Goal: Information Seeking & Learning: Learn about a topic

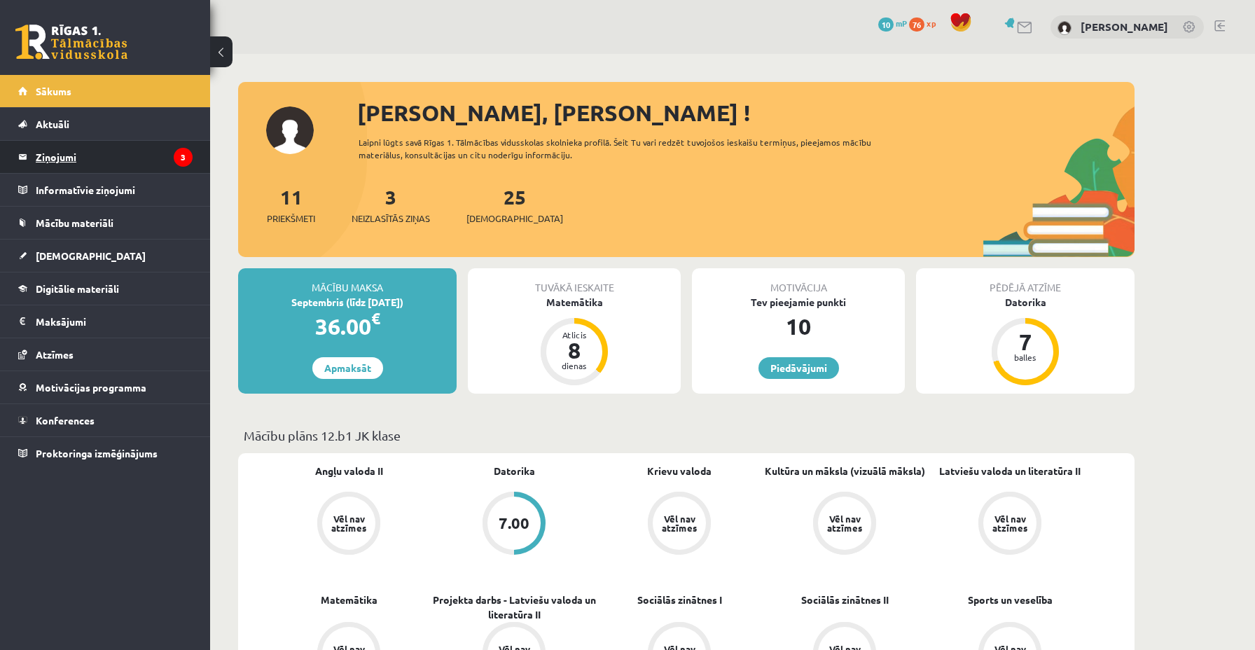
click at [141, 156] on legend "Ziņojumi 3" at bounding box center [114, 157] width 157 height 32
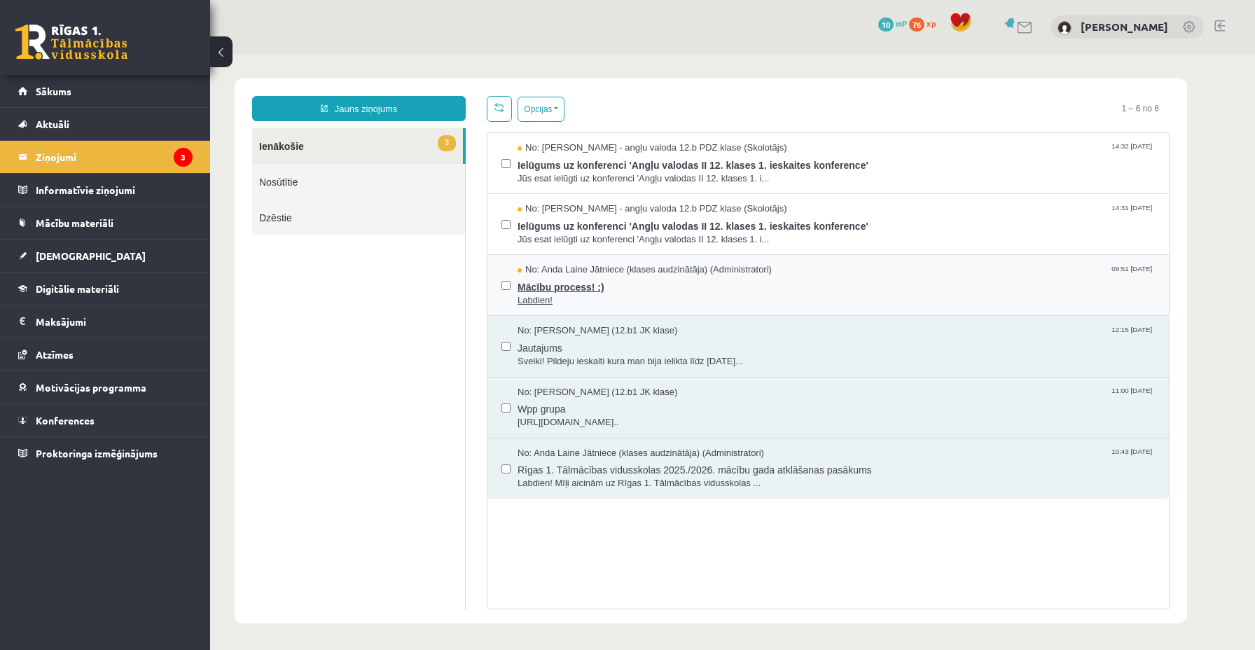
click at [552, 289] on span "Mācību process! :)" at bounding box center [835, 286] width 637 height 18
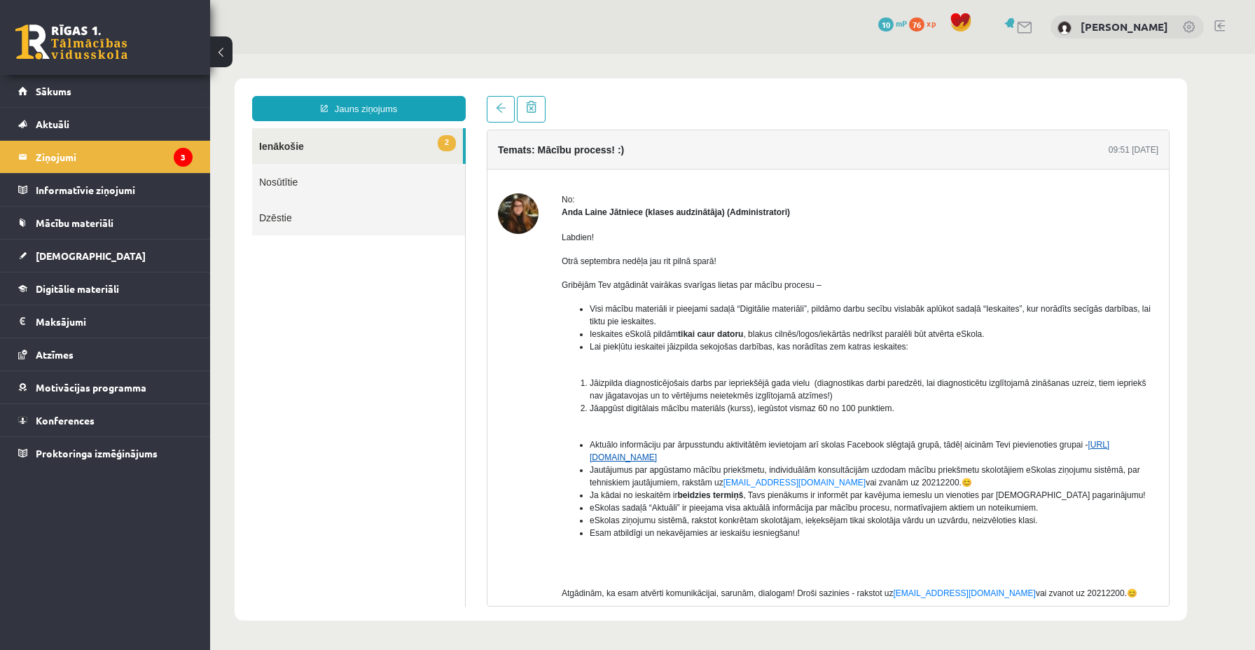
click at [635, 454] on link "https://www.facebook.com/groups/1713095892236563/" at bounding box center [848, 451] width 519 height 22
click at [367, 139] on link "2 Ienākošie" at bounding box center [357, 146] width 211 height 36
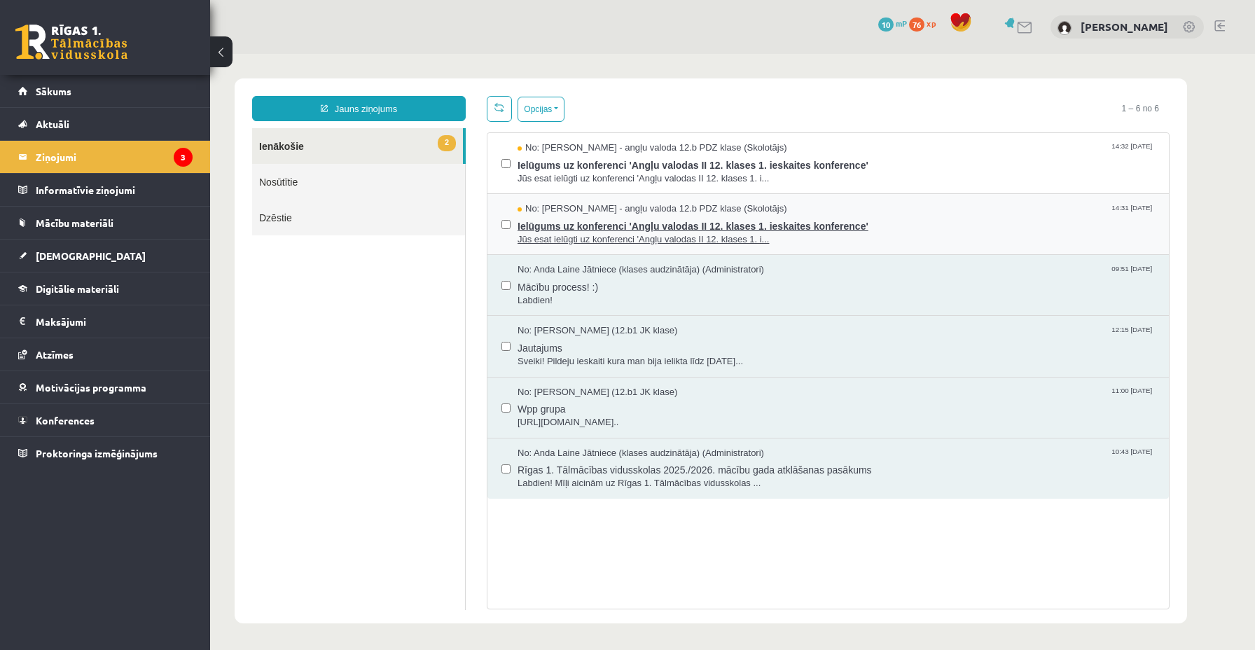
click at [577, 228] on span "Ielūgums uz konferenci 'Angļu valodas II 12. klases 1. ieskaites konference'" at bounding box center [835, 225] width 637 height 18
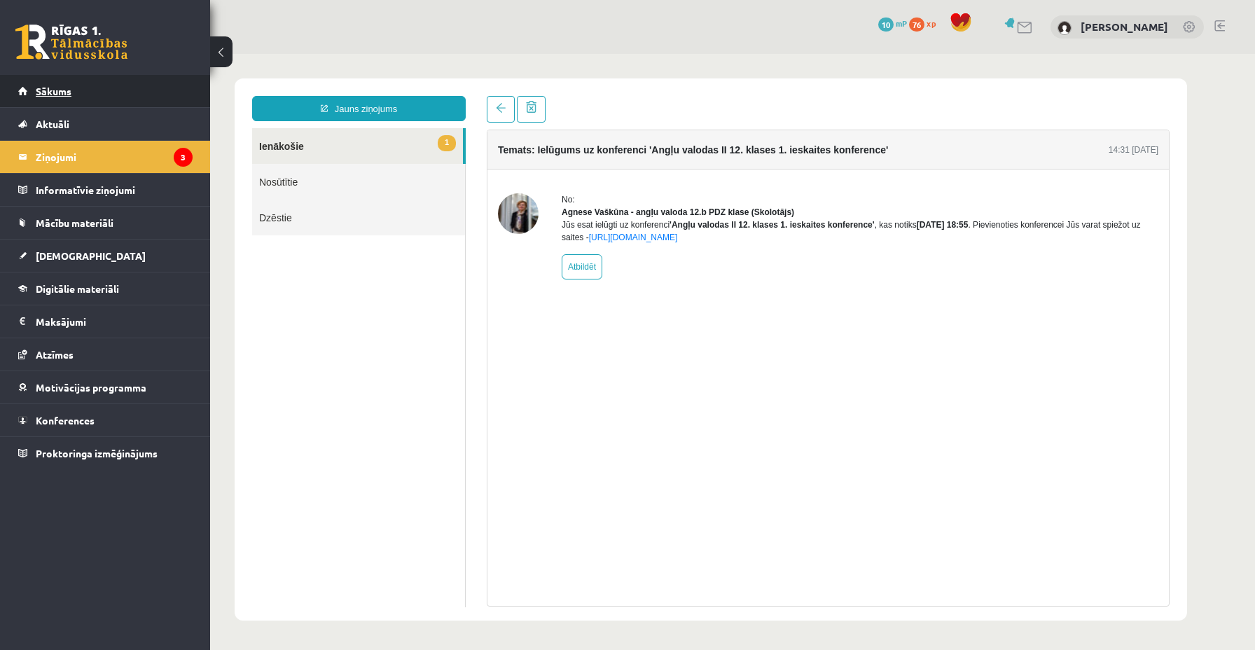
click at [68, 100] on link "Sākums" at bounding box center [105, 91] width 174 height 32
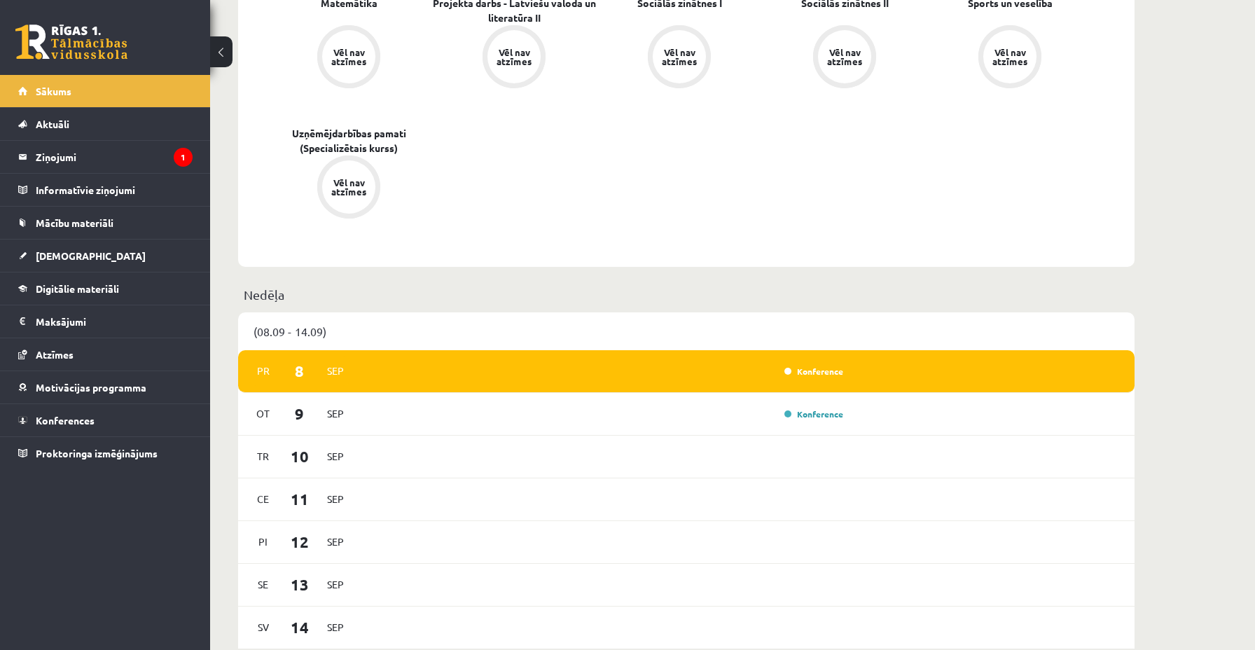
scroll to position [597, 0]
click at [820, 372] on link "Konference" at bounding box center [813, 370] width 59 height 11
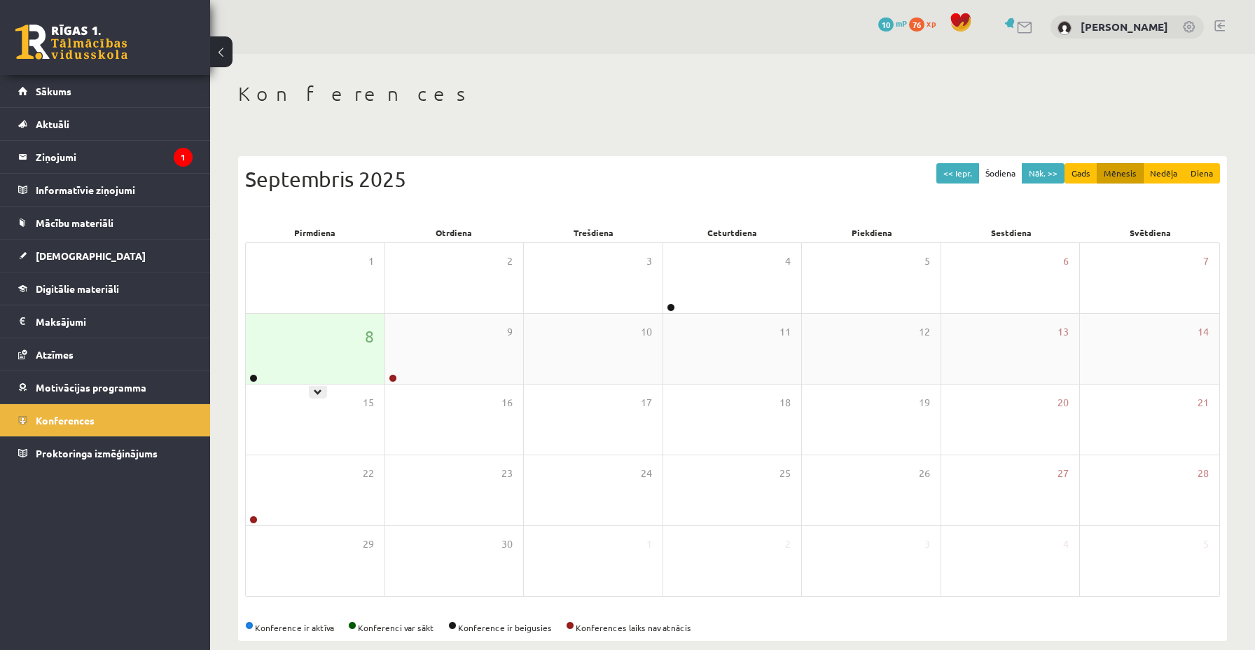
click at [330, 357] on div "8" at bounding box center [315, 349] width 139 height 70
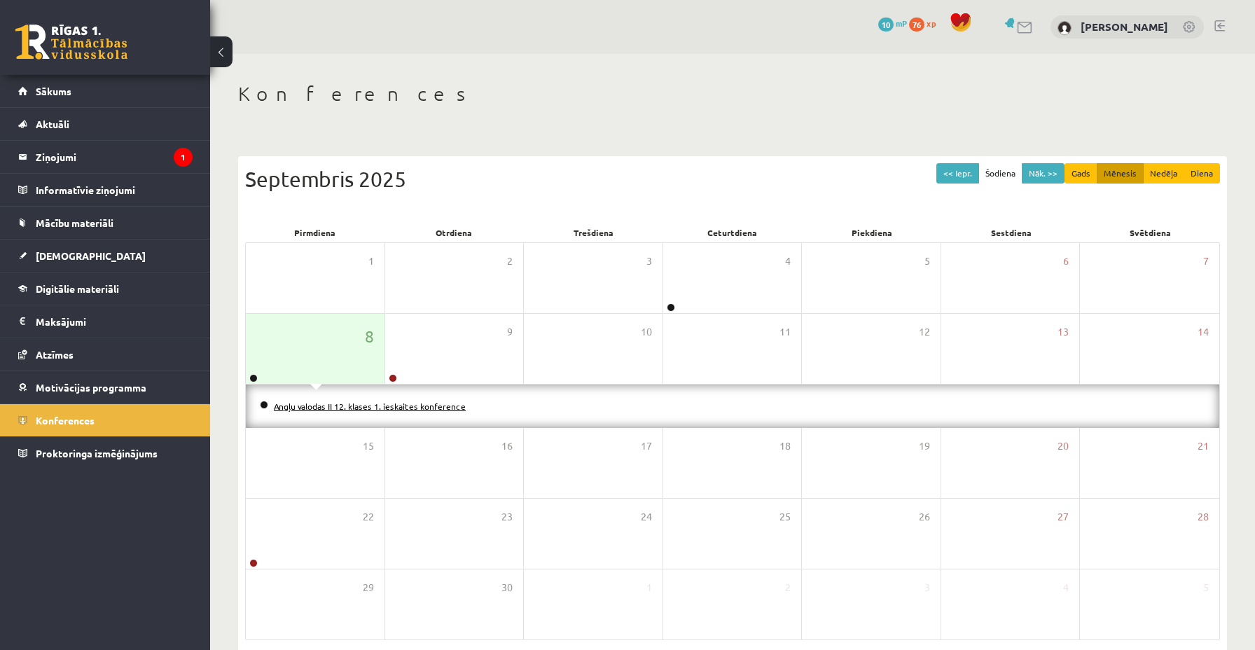
click at [307, 405] on link "Angļu valodas II 12. klases 1. ieskaites konference" at bounding box center [370, 405] width 192 height 11
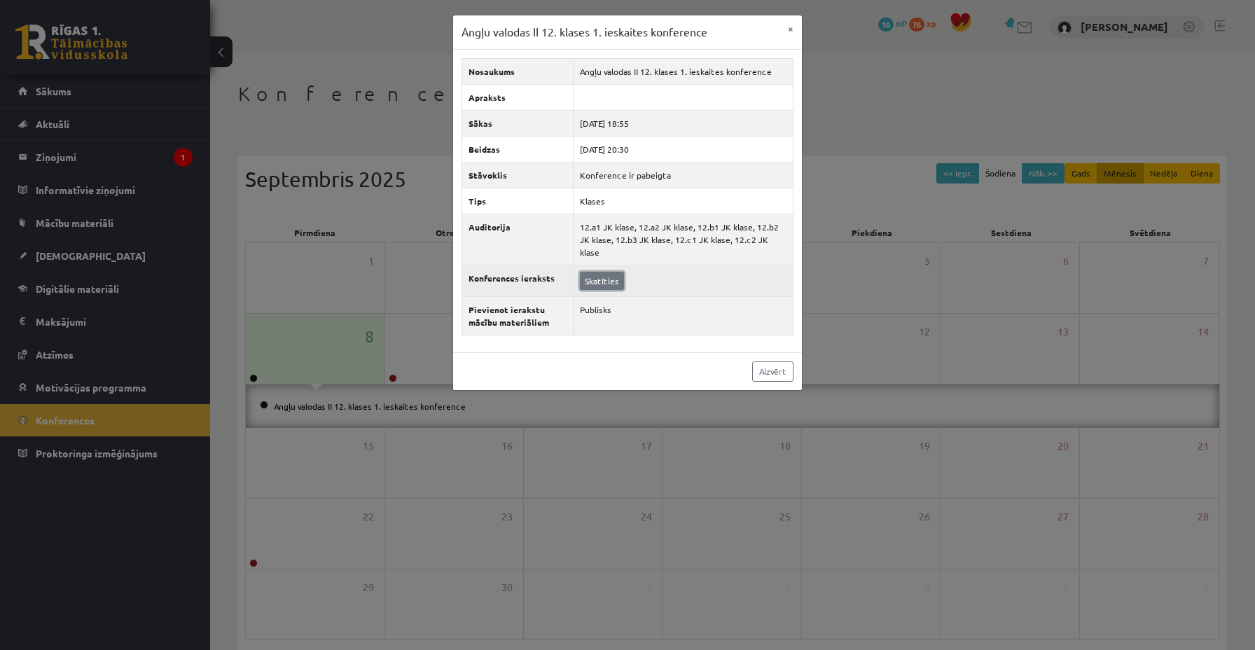
click at [605, 272] on link "Skatīties" at bounding box center [602, 281] width 44 height 18
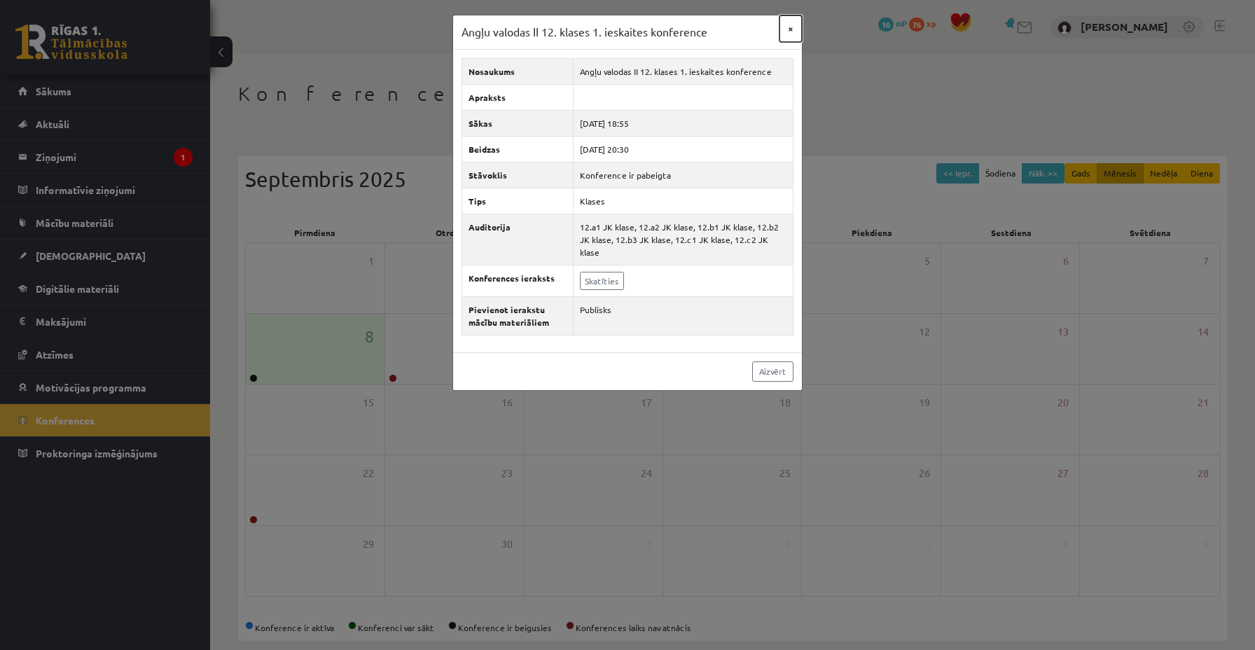
click at [790, 29] on button "×" at bounding box center [790, 28] width 22 height 27
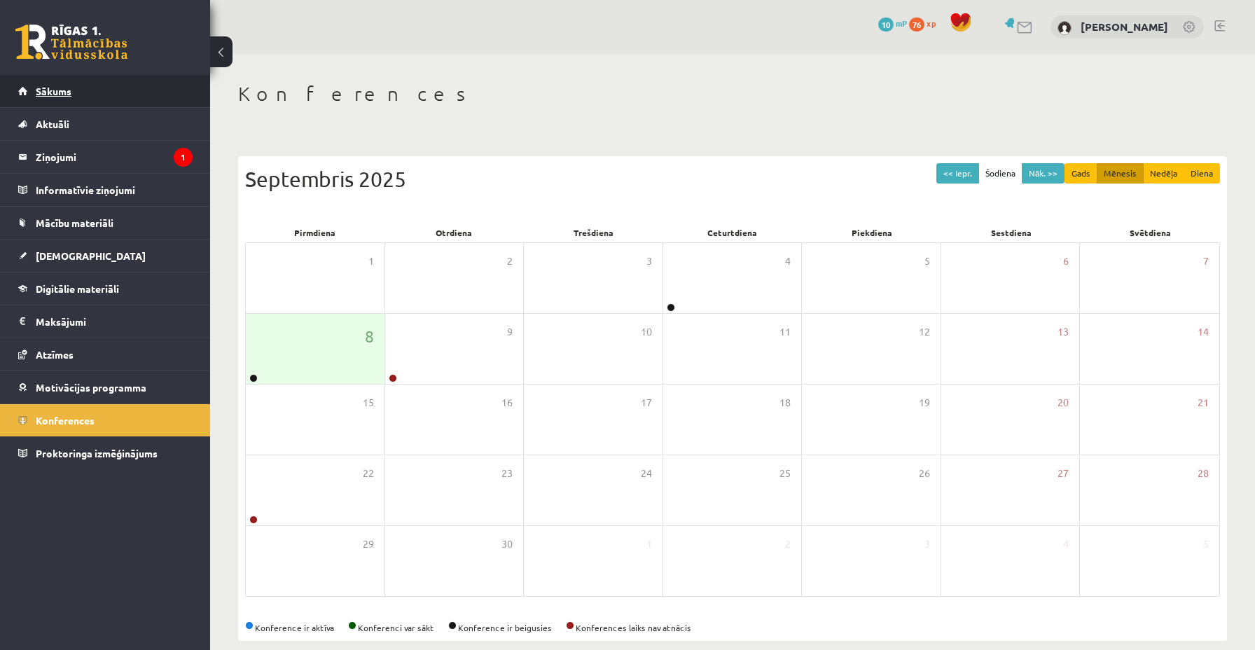
click at [89, 94] on link "Sākums" at bounding box center [105, 91] width 174 height 32
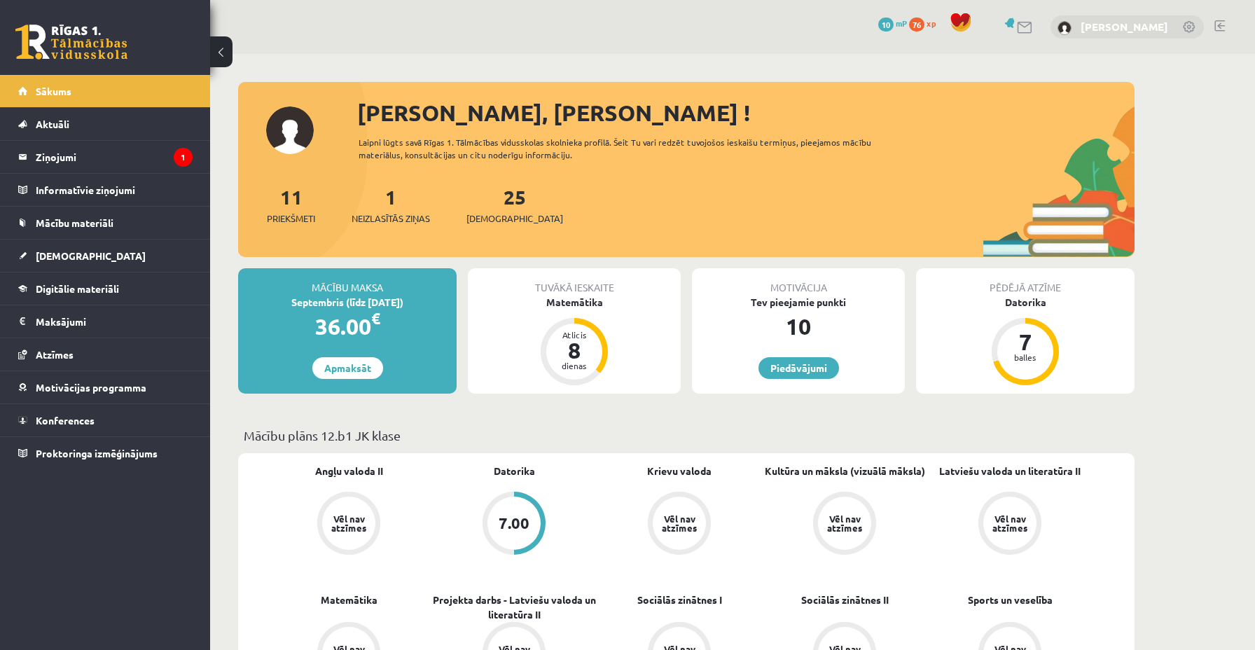
click at [1133, 22] on link "[PERSON_NAME]" at bounding box center [1124, 27] width 88 height 14
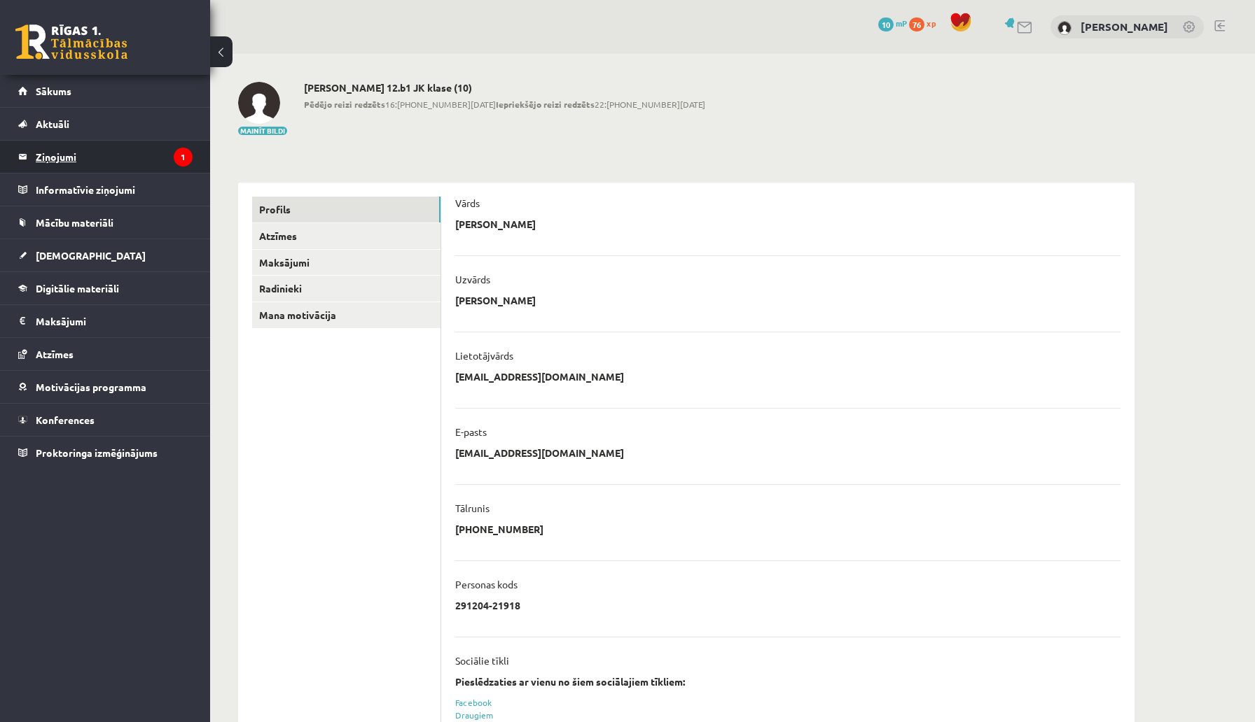
click at [56, 155] on legend "Ziņojumi 1" at bounding box center [114, 157] width 157 height 32
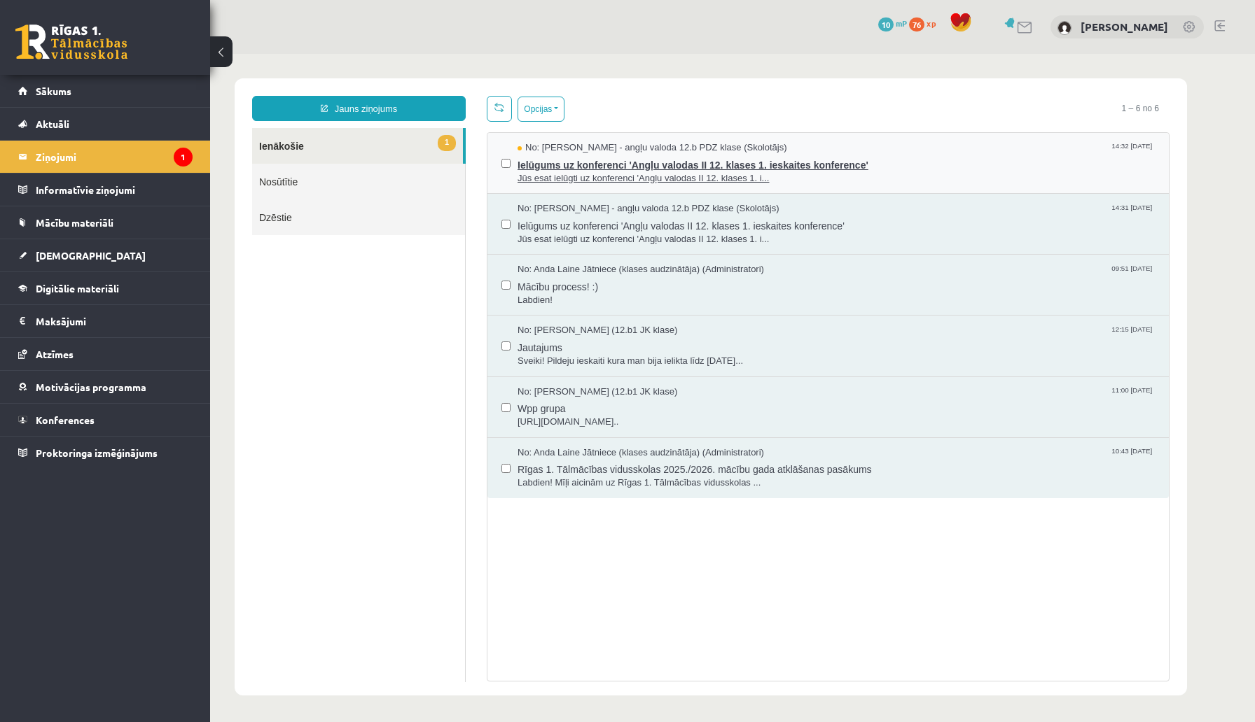
click at [557, 168] on span "Ielūgums uz konferenci 'Angļu valodas II 12. klases 1. ieskaites konference'" at bounding box center [835, 164] width 637 height 18
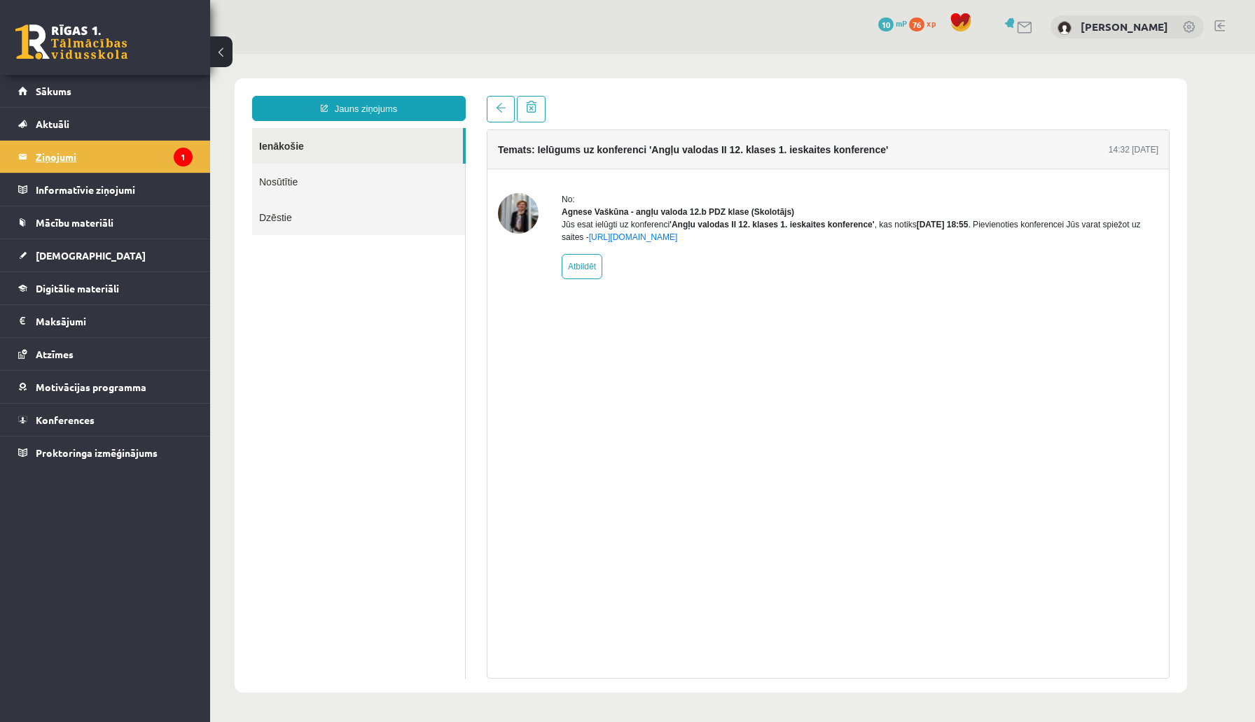
click at [50, 156] on legend "Ziņojumi 1" at bounding box center [114, 157] width 157 height 32
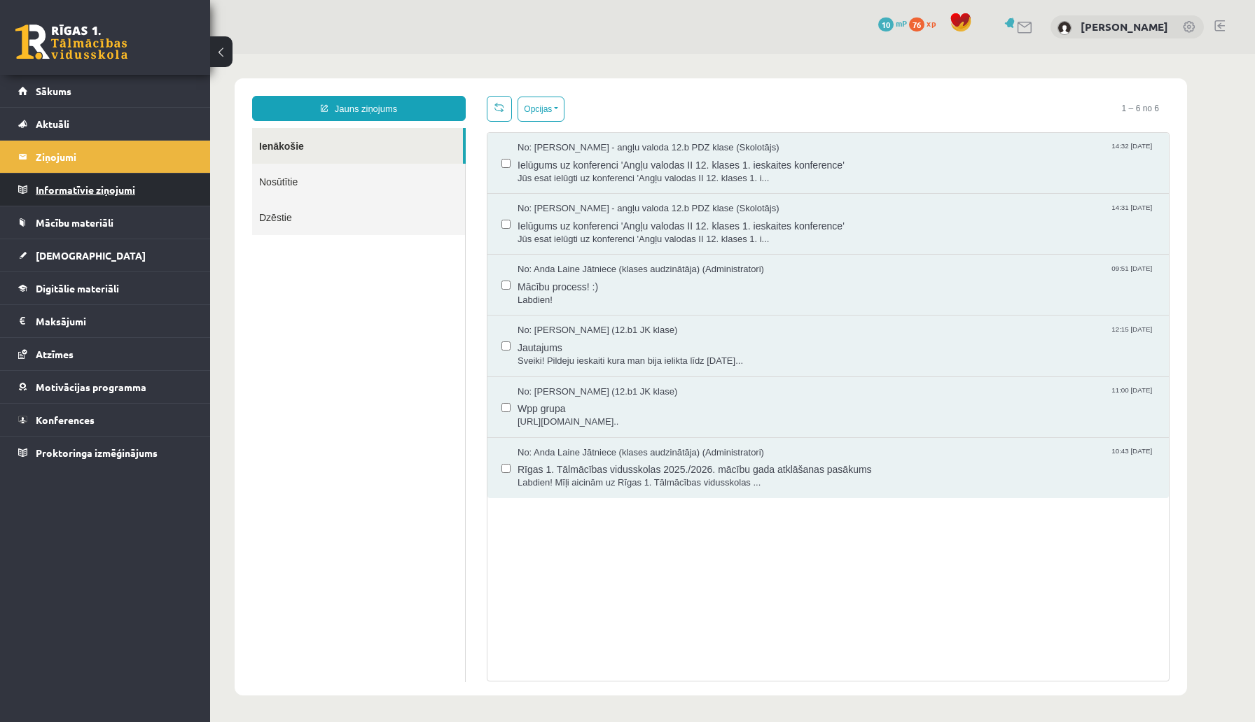
click at [52, 184] on legend "Informatīvie ziņojumi 0" at bounding box center [114, 190] width 157 height 32
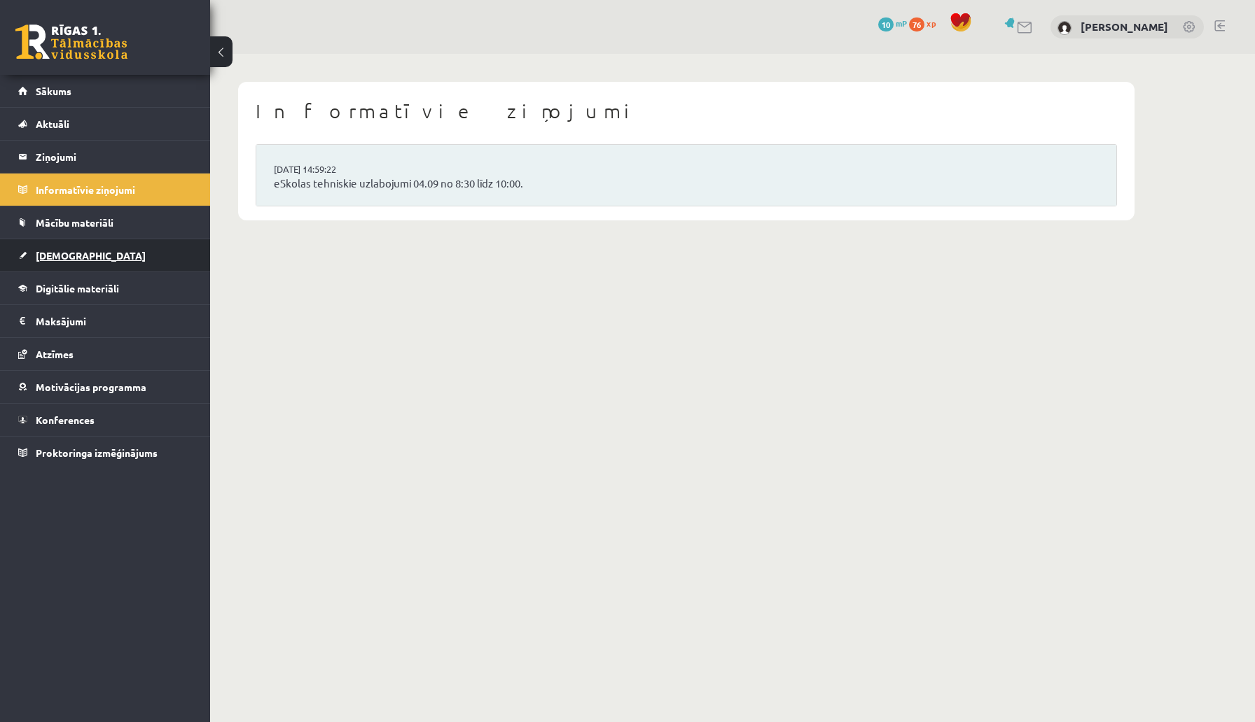
click at [43, 266] on link "[DEMOGRAPHIC_DATA]" at bounding box center [105, 255] width 174 height 32
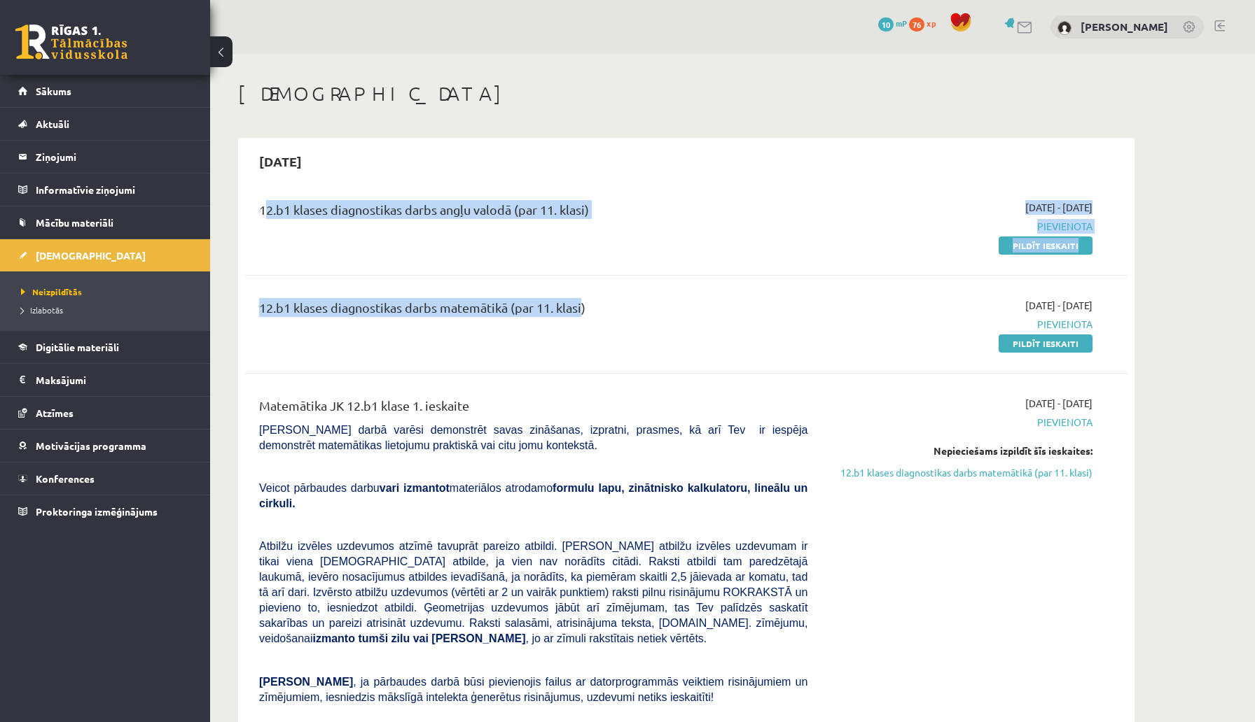
drag, startPoint x: 260, startPoint y: 202, endPoint x: 579, endPoint y: 313, distance: 337.4
click at [579, 313] on div "12.b1 klases diagnostikas darbs angļu valodā (par 11. klasi) 2025-09-01 - 2025-…" at bounding box center [686, 543] width 882 height 715
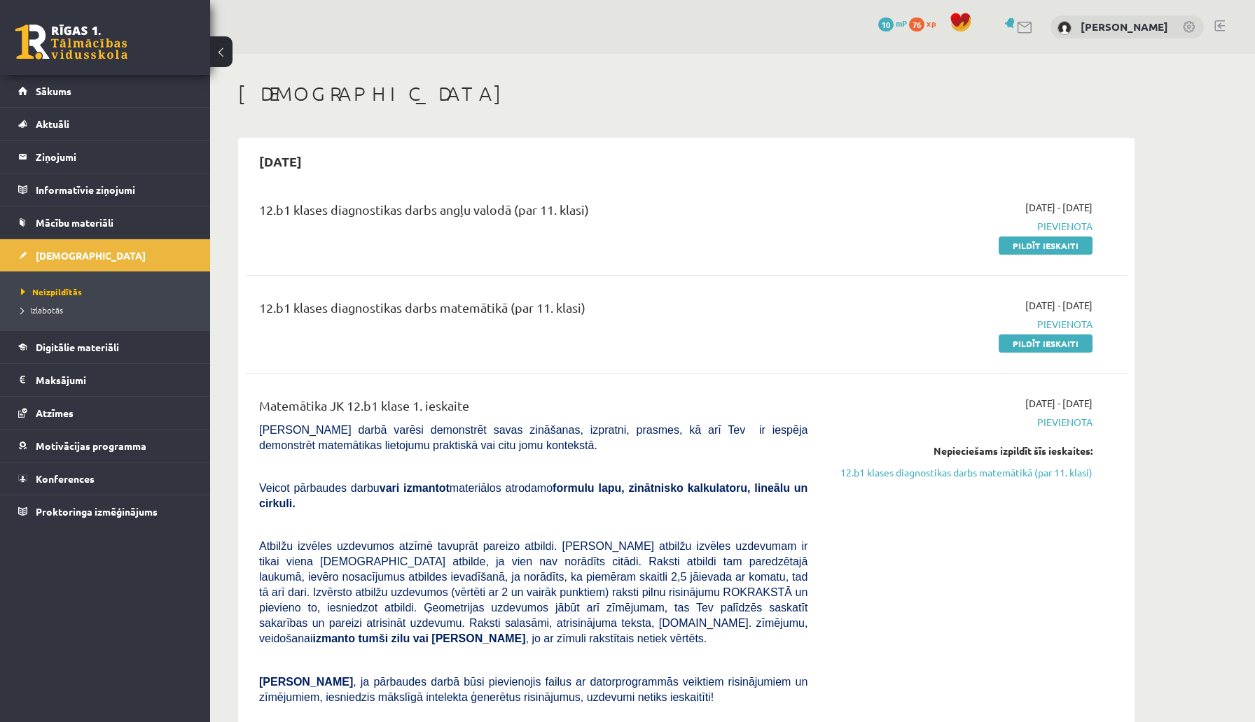
click at [556, 347] on div "12.b1 klases diagnostikas darbs matemātikā (par 11. klasi)" at bounding box center [533, 324] width 569 height 53
drag, startPoint x: 403, startPoint y: 211, endPoint x: 516, endPoint y: 205, distance: 112.8
click at [516, 205] on div "12.b1 klases diagnostikas darbs angļu valodā (par 11. klasi)" at bounding box center [533, 213] width 548 height 26
drag, startPoint x: 271, startPoint y: 314, endPoint x: 604, endPoint y: 302, distance: 333.4
click at [604, 302] on div "12.b1 klases diagnostikas darbs matemātikā (par 11. klasi)" at bounding box center [533, 311] width 548 height 26
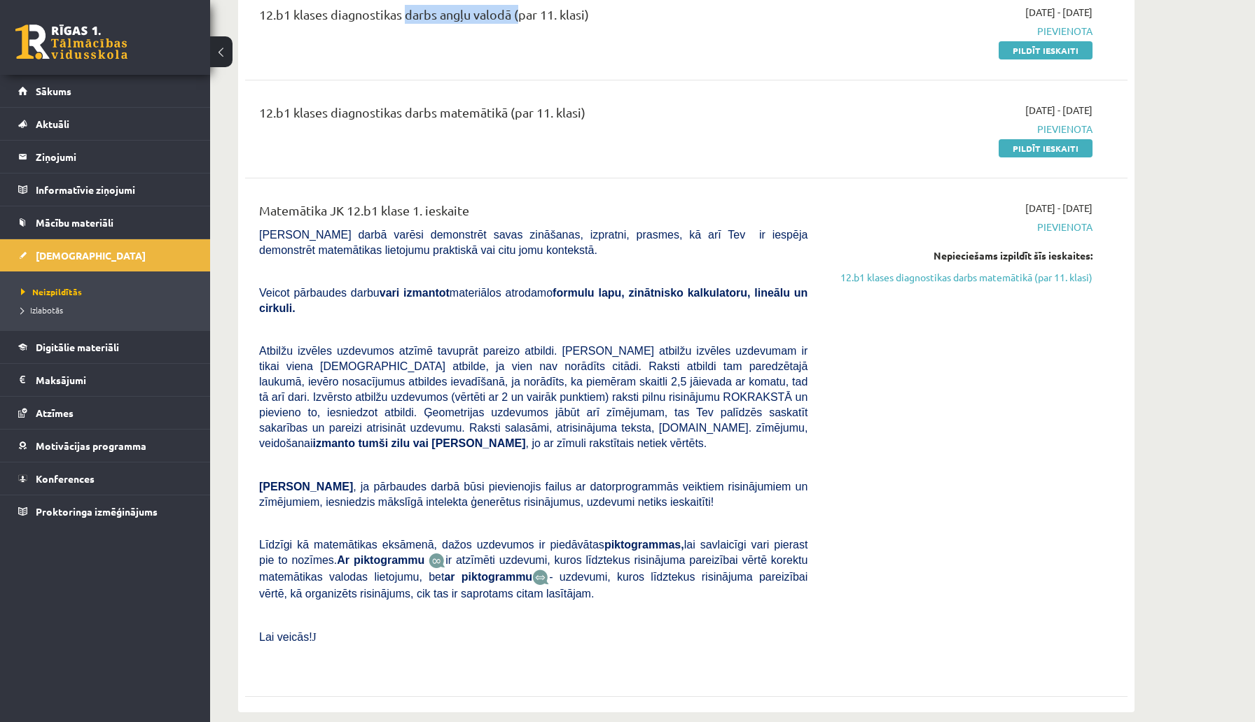
scroll to position [186, 0]
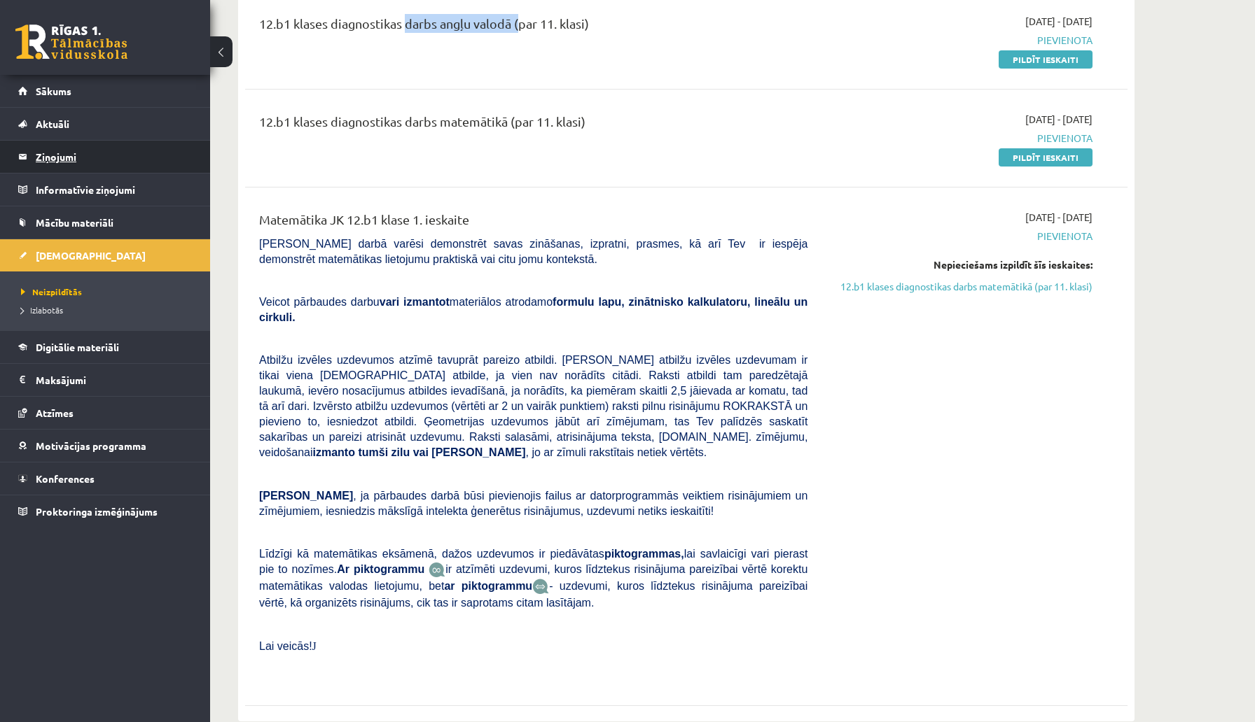
click at [82, 167] on legend "Ziņojumi 1" at bounding box center [114, 157] width 157 height 32
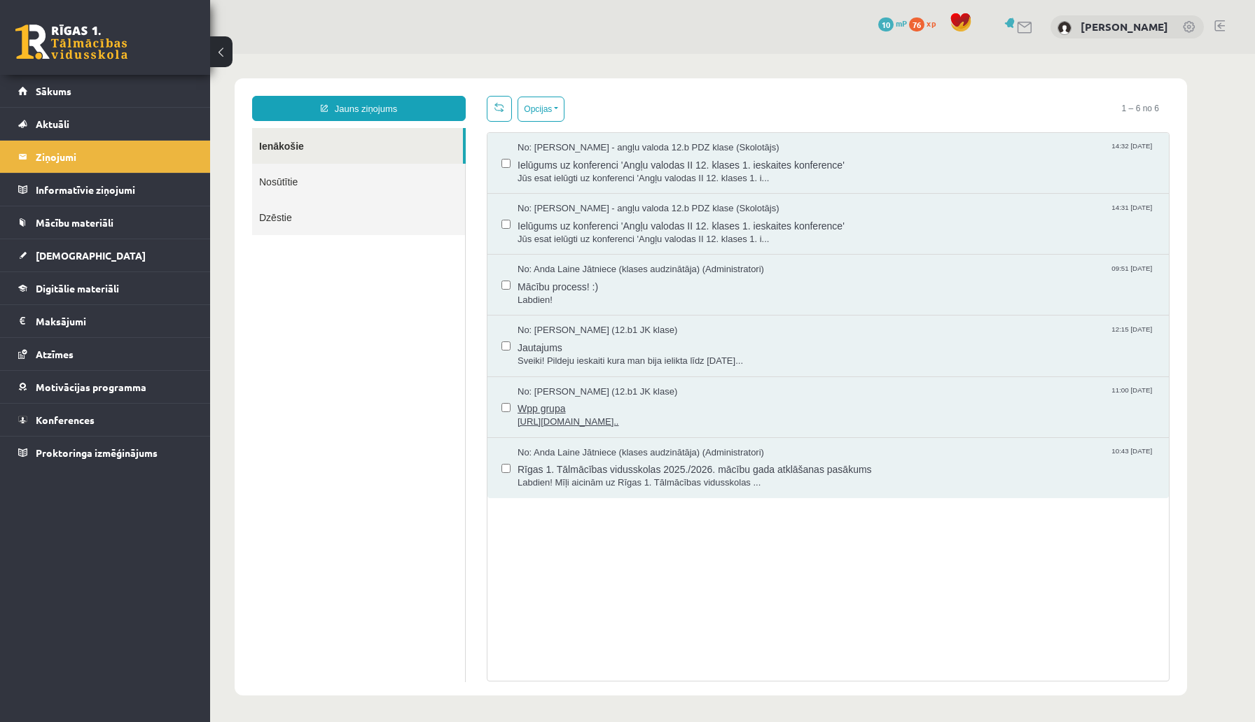
click at [604, 409] on span "Wpp grupa" at bounding box center [835, 407] width 637 height 18
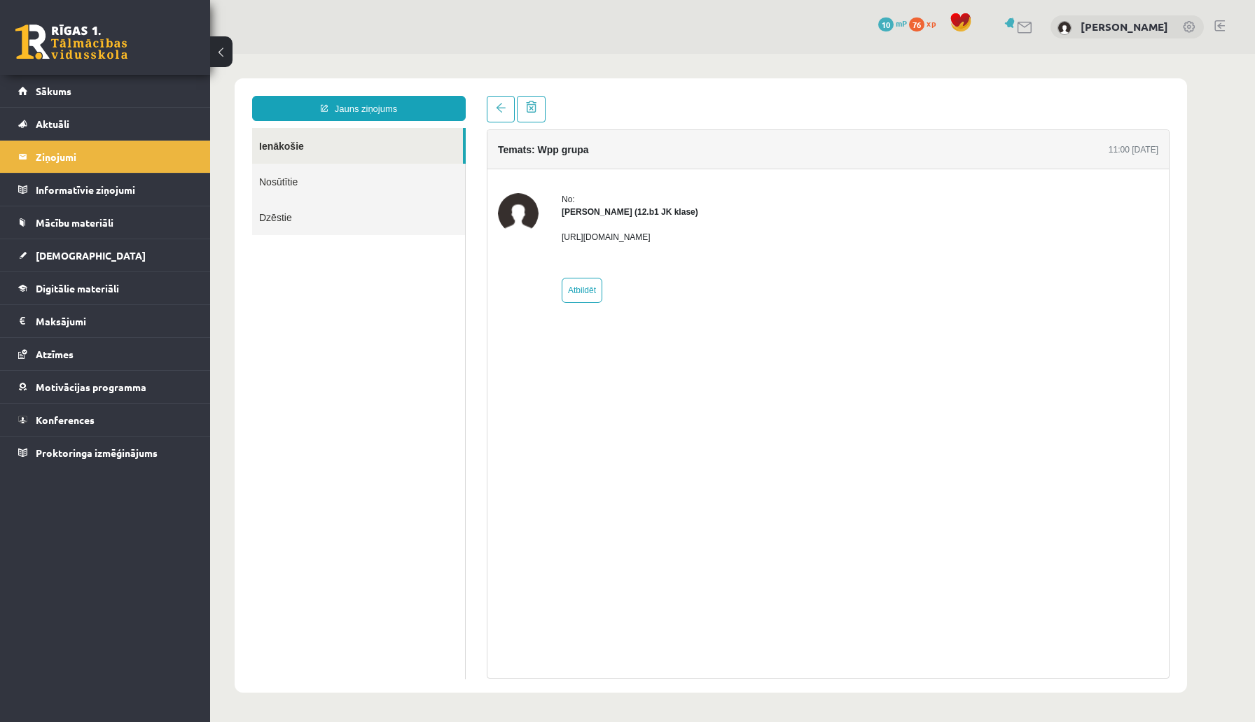
click at [621, 235] on p "https://chat.whatsapp.com/L1UxGhmvZJiE23YmzH1zUO?mode=ems_copy_t" at bounding box center [629, 237] width 137 height 13
drag, startPoint x: 562, startPoint y: 239, endPoint x: 865, endPoint y: 245, distance: 302.5
click at [865, 245] on div "No: Megija Balabkina (12.b1 JK klase) https://chat.whatsapp.com/L1UxGhmvZJiE23Y…" at bounding box center [828, 248] width 660 height 110
copy p "https://chat.whatsapp.com/L1UxGhmvZJiE23YmzH1zUO?mode=ems_copy_t"
click at [125, 158] on legend "Ziņojumi 1" at bounding box center [114, 157] width 157 height 32
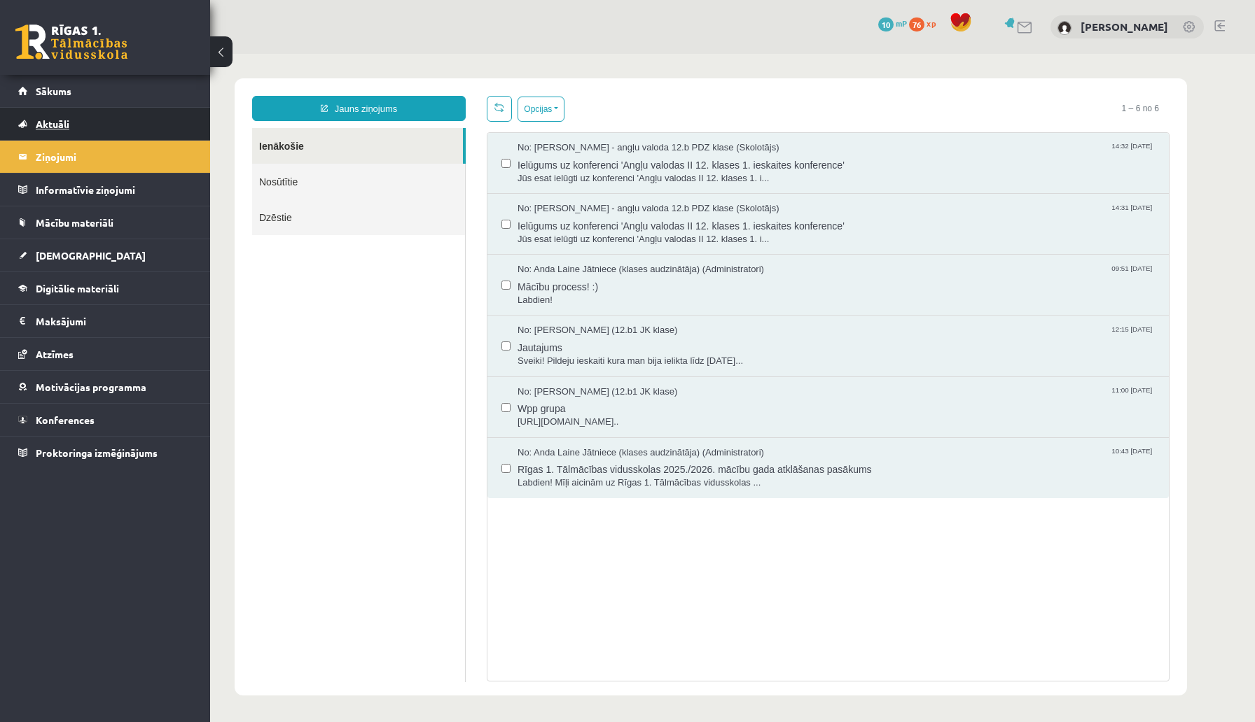
click at [60, 125] on span "Aktuāli" at bounding box center [53, 124] width 34 height 13
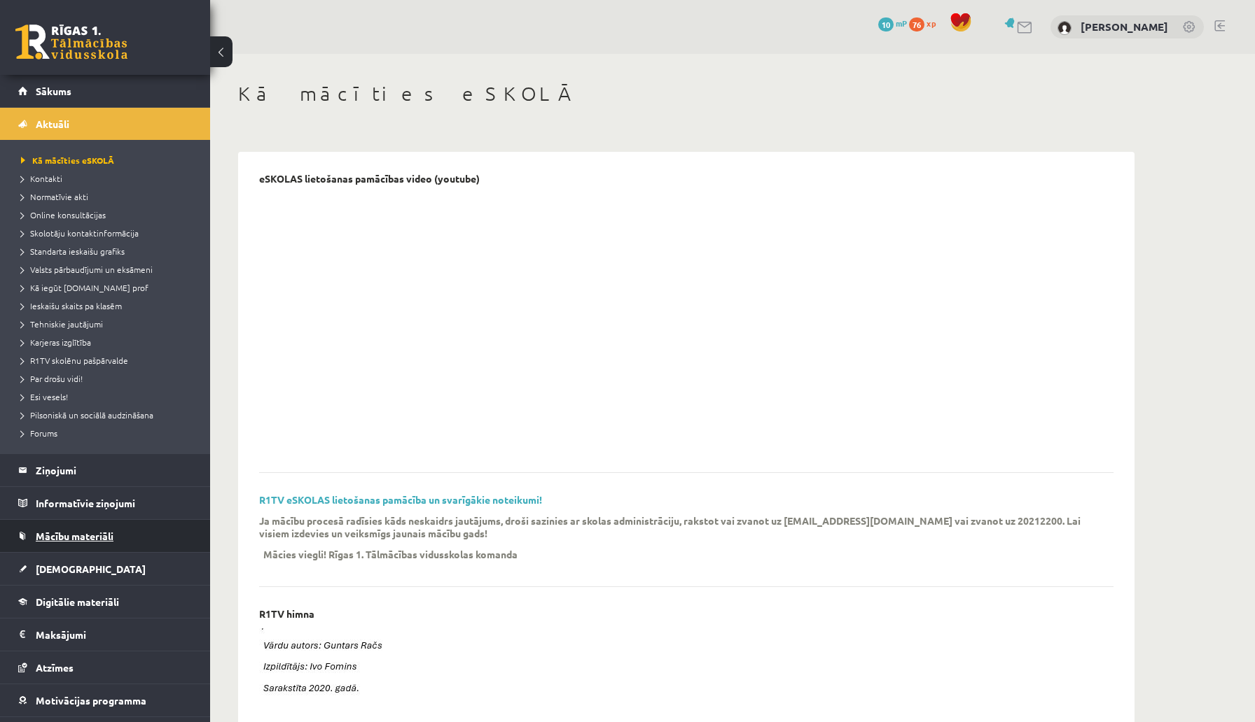
click at [46, 529] on link "Mācību materiāli" at bounding box center [105, 536] width 174 height 32
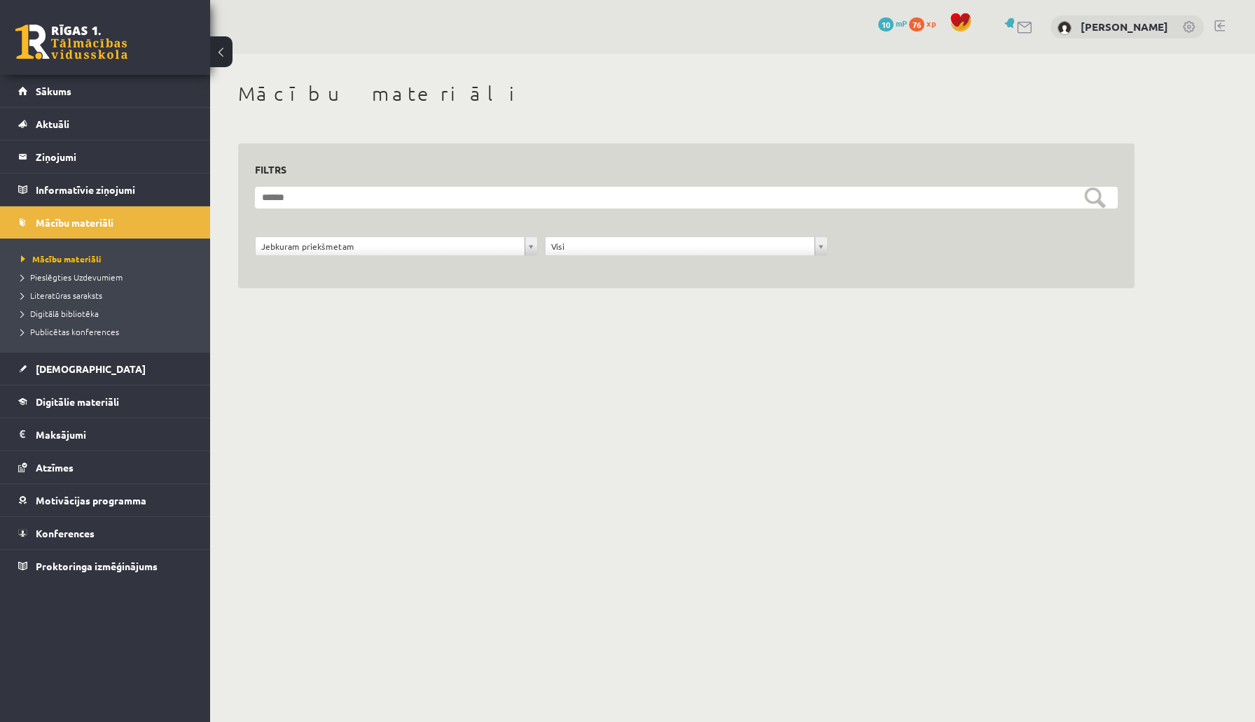
click at [1024, 23] on link at bounding box center [1024, 28] width 17 height 12
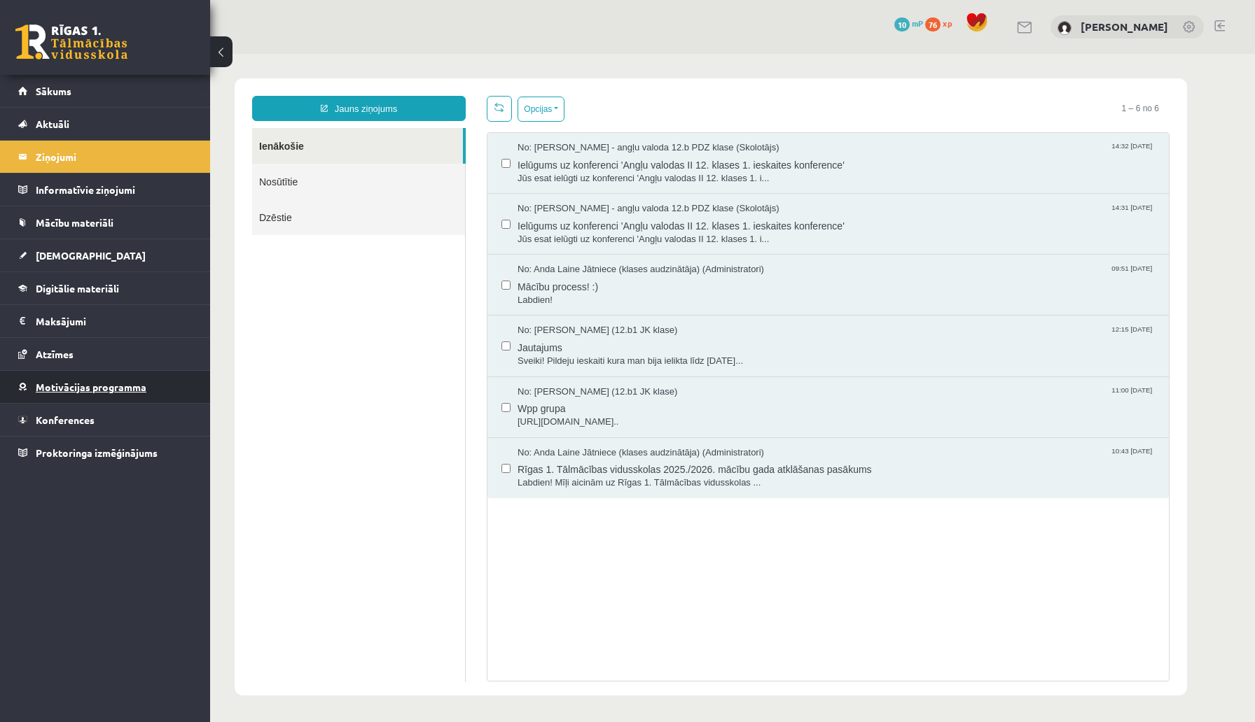
click at [69, 390] on span "Motivācijas programma" at bounding box center [91, 387] width 111 height 13
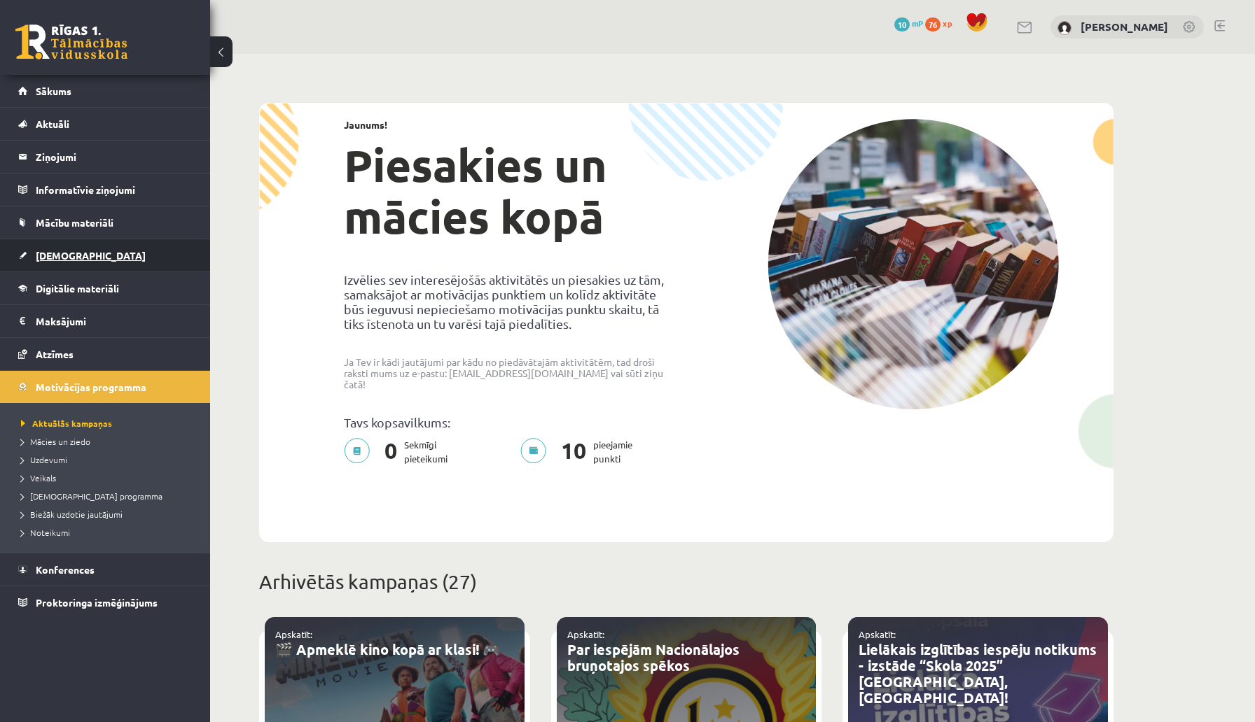
click at [52, 263] on link "[DEMOGRAPHIC_DATA]" at bounding box center [105, 255] width 174 height 32
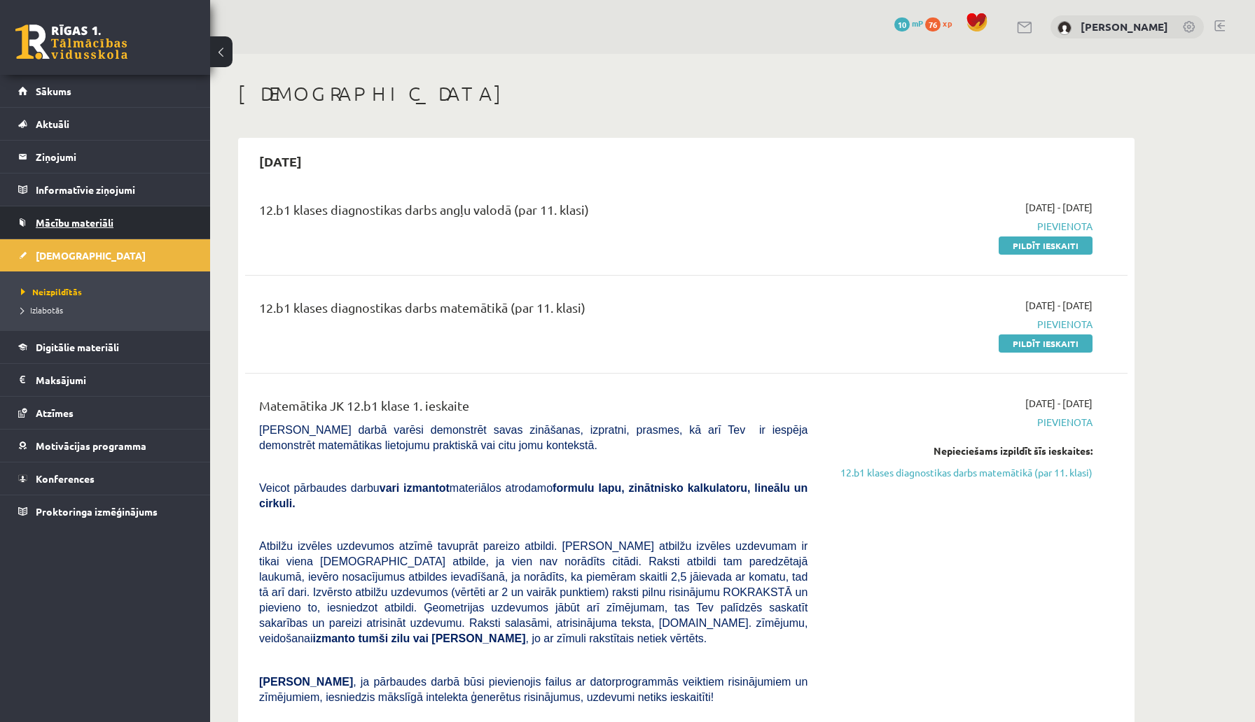
click at [62, 225] on span "Mācību materiāli" at bounding box center [75, 222] width 78 height 13
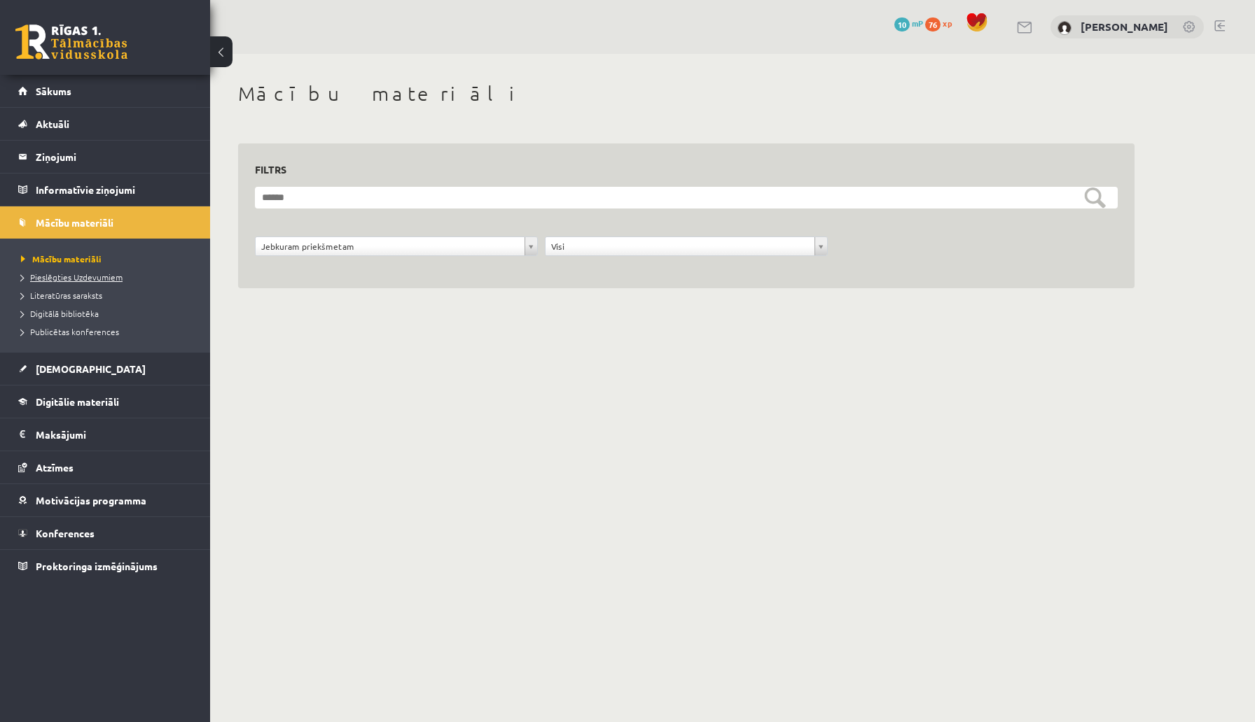
click at [62, 274] on span "Pieslēgties Uzdevumiem" at bounding box center [72, 277] width 102 height 11
click at [56, 410] on link "Digitālie materiāli" at bounding box center [105, 402] width 174 height 32
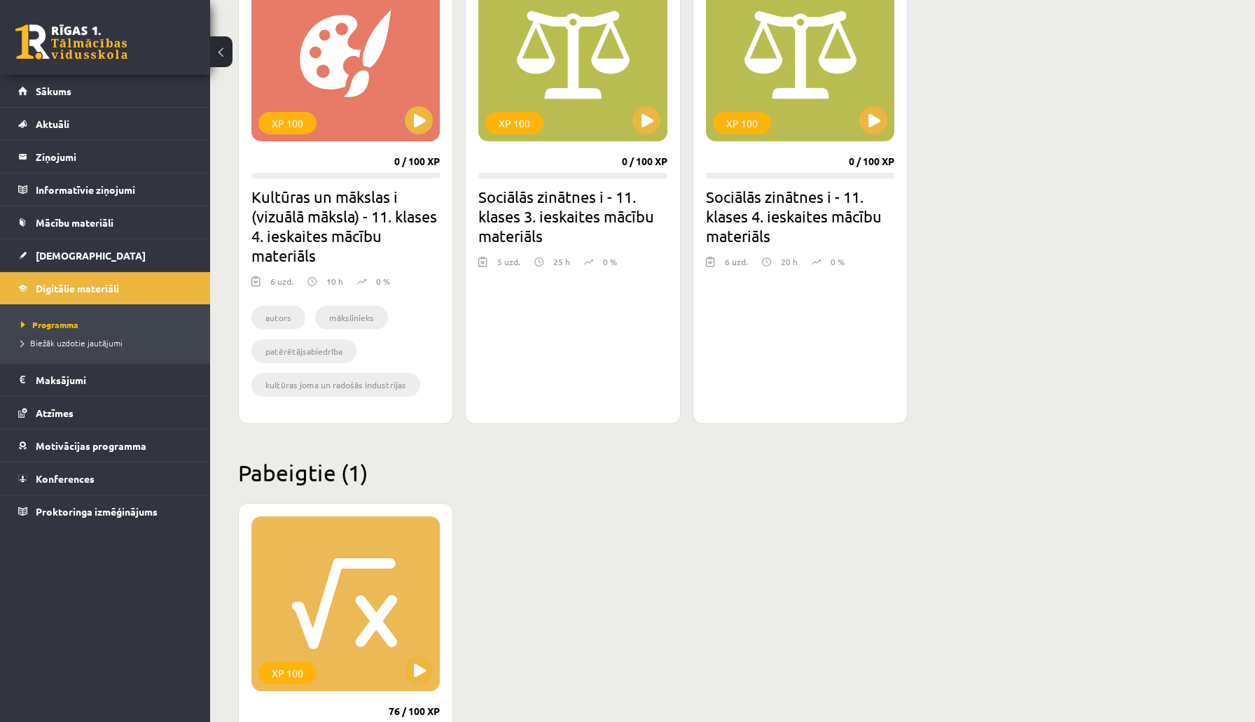
scroll to position [2588, 0]
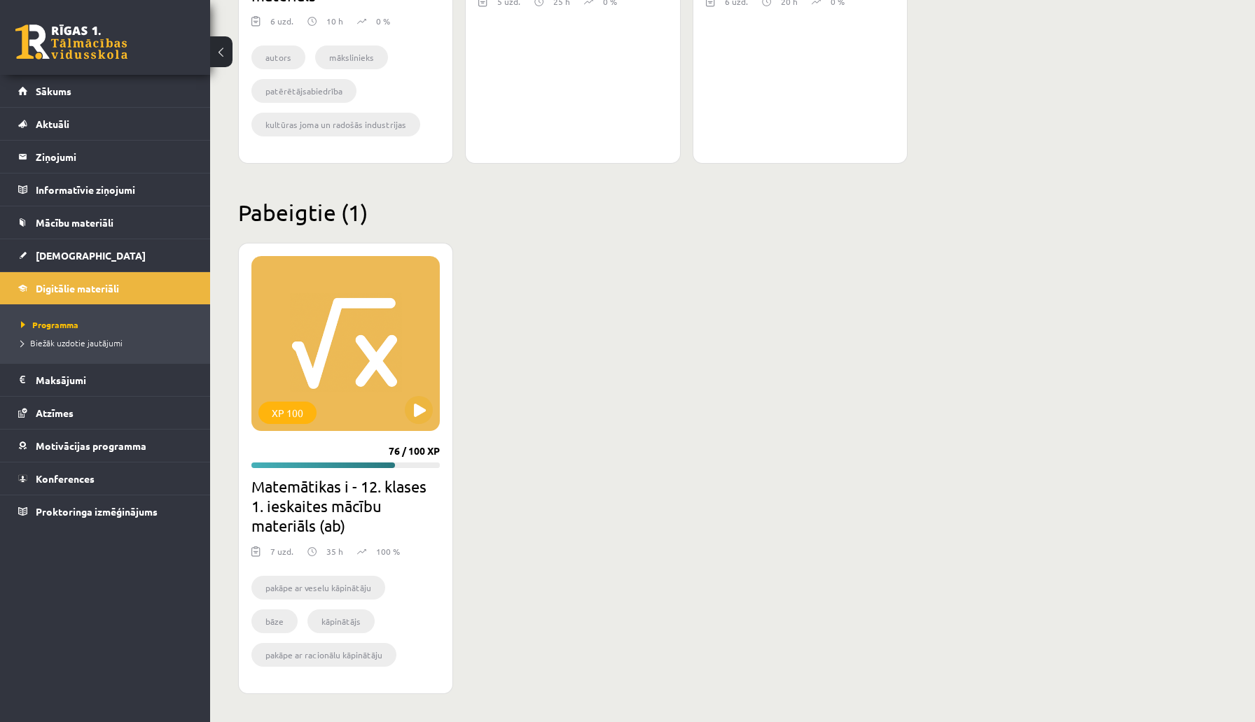
click at [310, 496] on h2 "Matemātikas i - 12. klases 1. ieskaites mācību materiāls (ab)" at bounding box center [345, 506] width 188 height 59
click at [342, 344] on div "XP 100" at bounding box center [345, 343] width 188 height 175
click at [349, 363] on div "XP 100" at bounding box center [345, 343] width 188 height 175
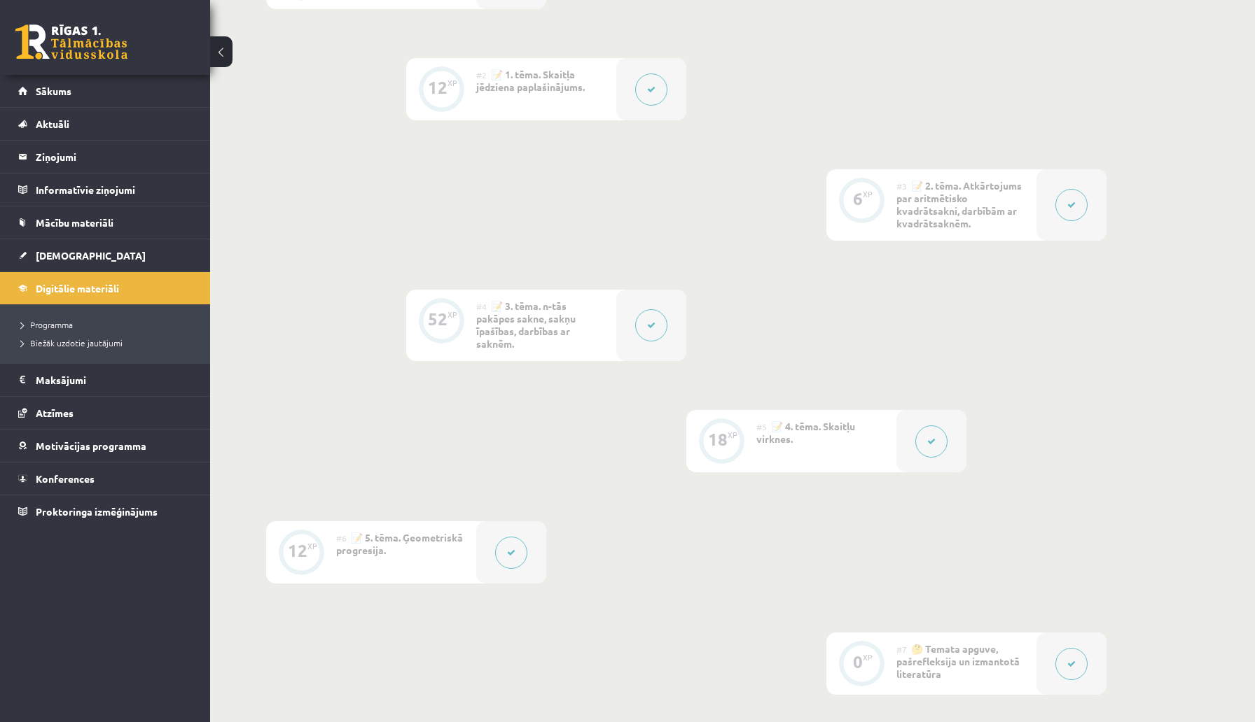
scroll to position [732, 0]
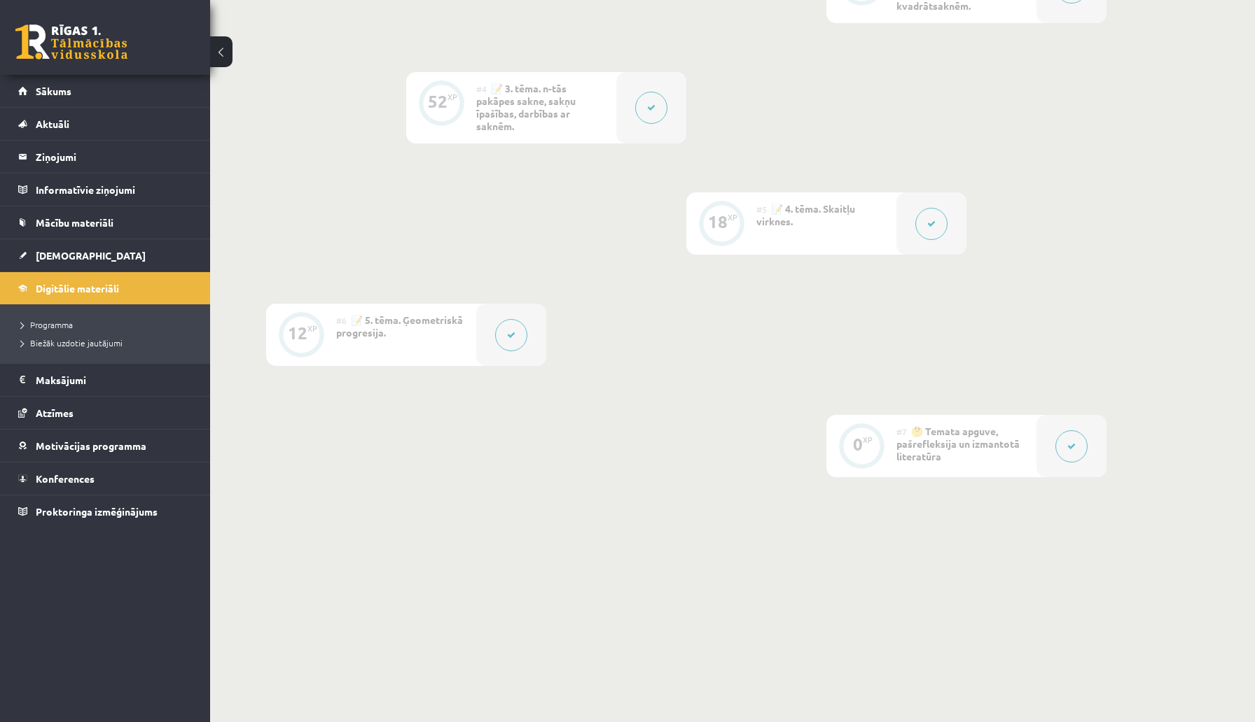
click at [1058, 445] on button at bounding box center [1071, 447] width 32 height 32
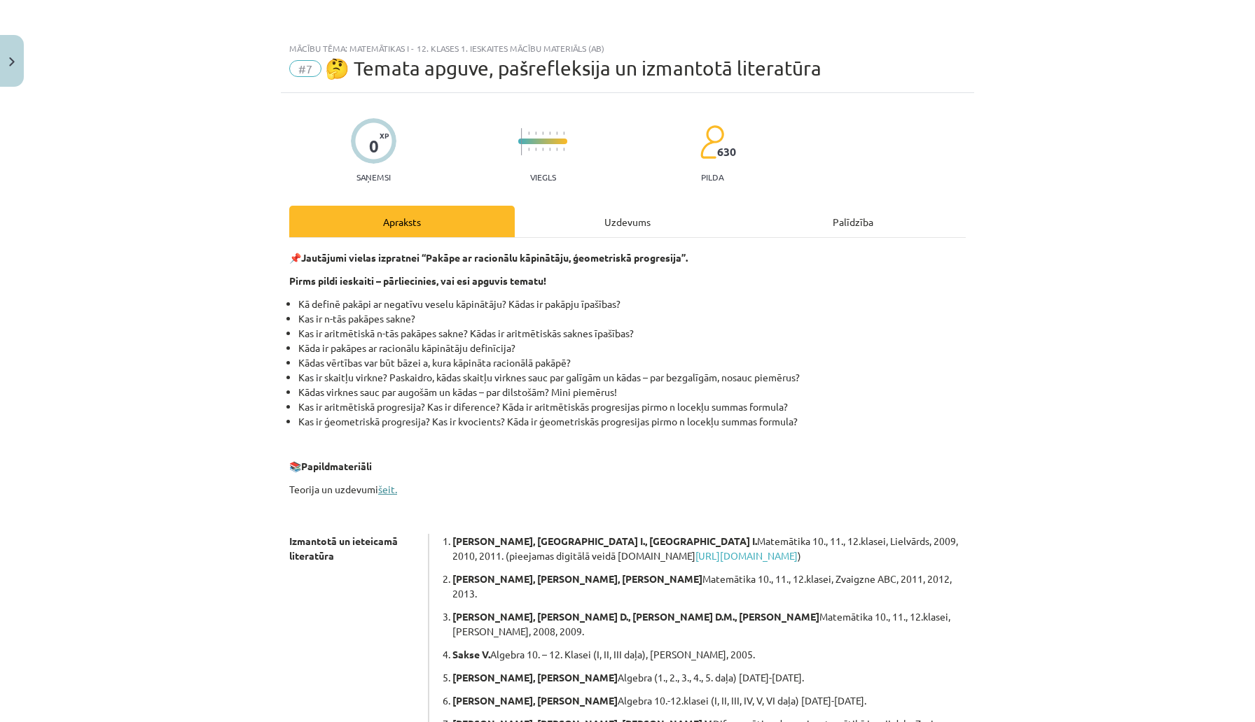
click at [382, 491] on link "šeit." at bounding box center [387, 489] width 19 height 13
